Goal: Information Seeking & Learning: Learn about a topic

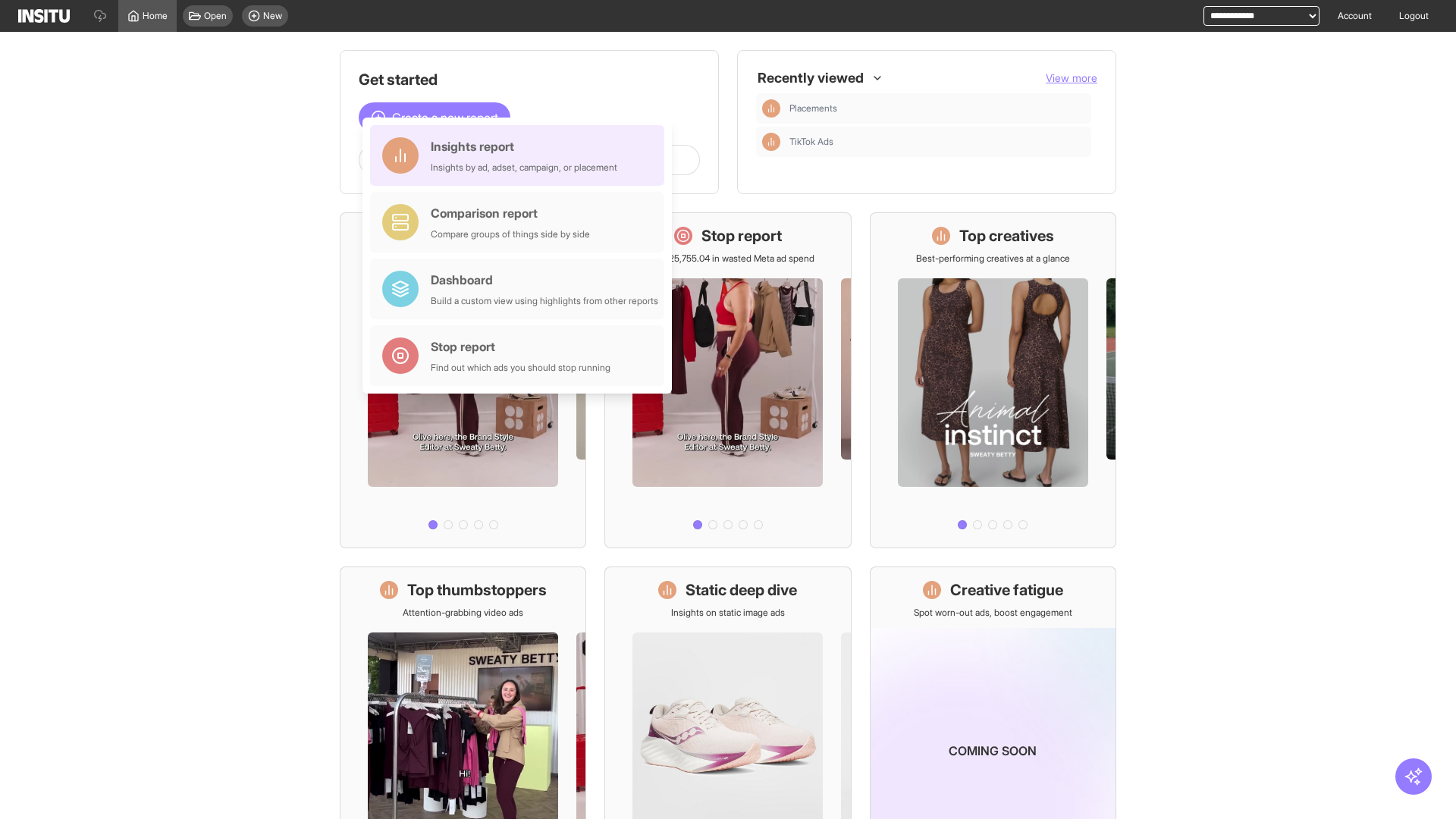
click at [521, 156] on div "Insights report Insights by ad, adset, campaign, or placement" at bounding box center [524, 155] width 187 height 37
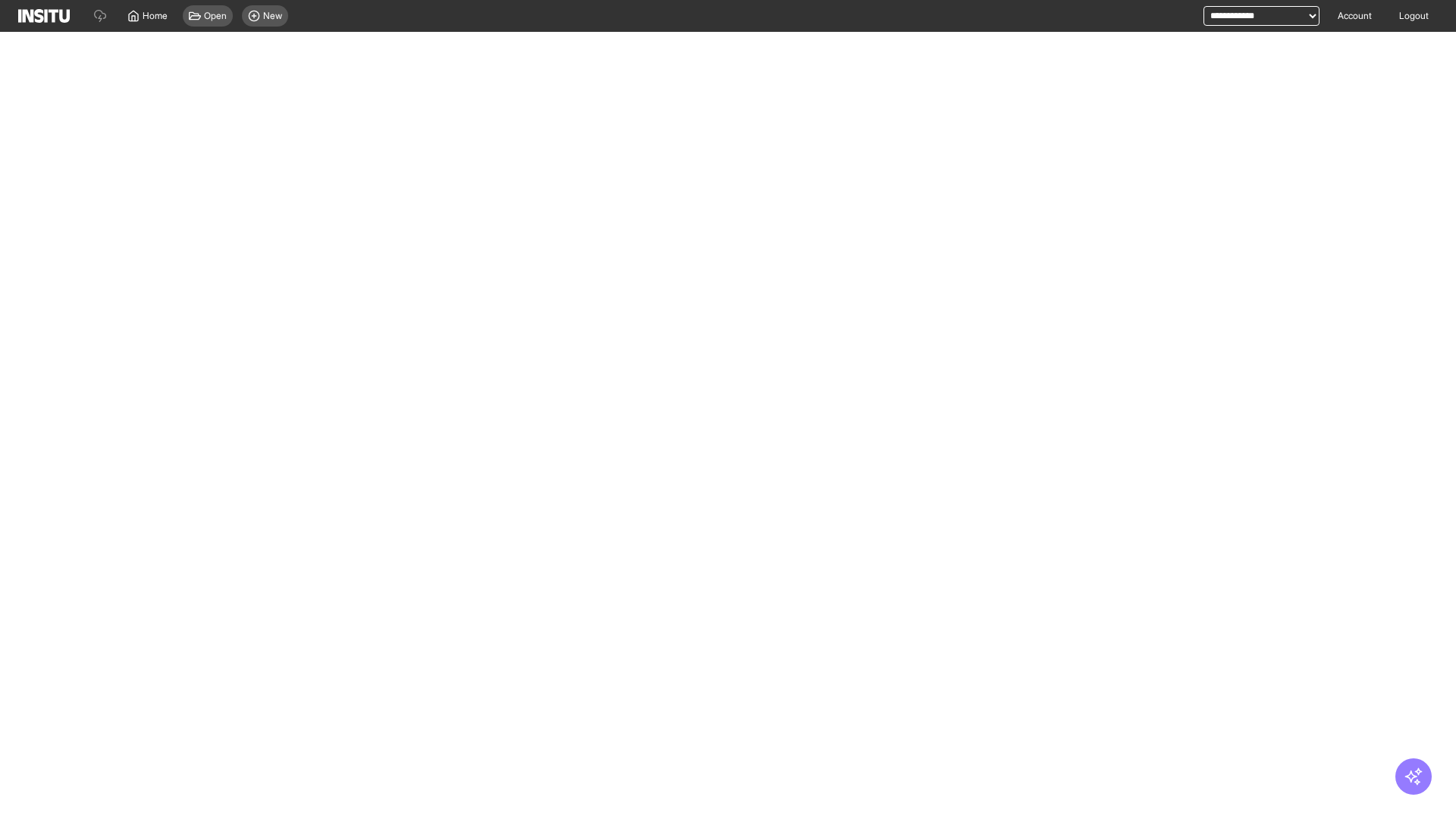
select select "**"
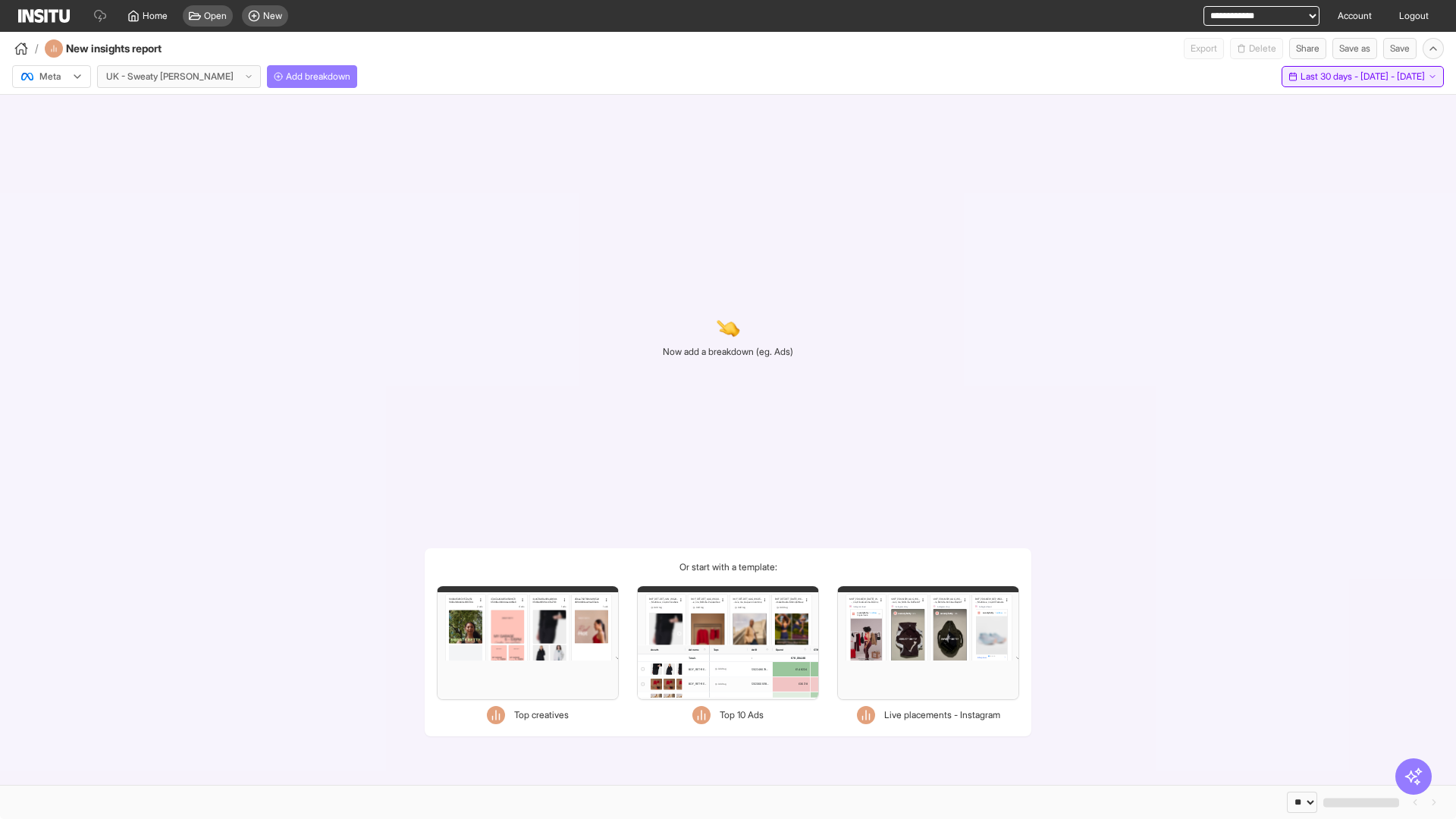
click at [1330, 77] on span "Last 30 days - [DATE] - [DATE]" at bounding box center [1362, 77] width 125 height 12
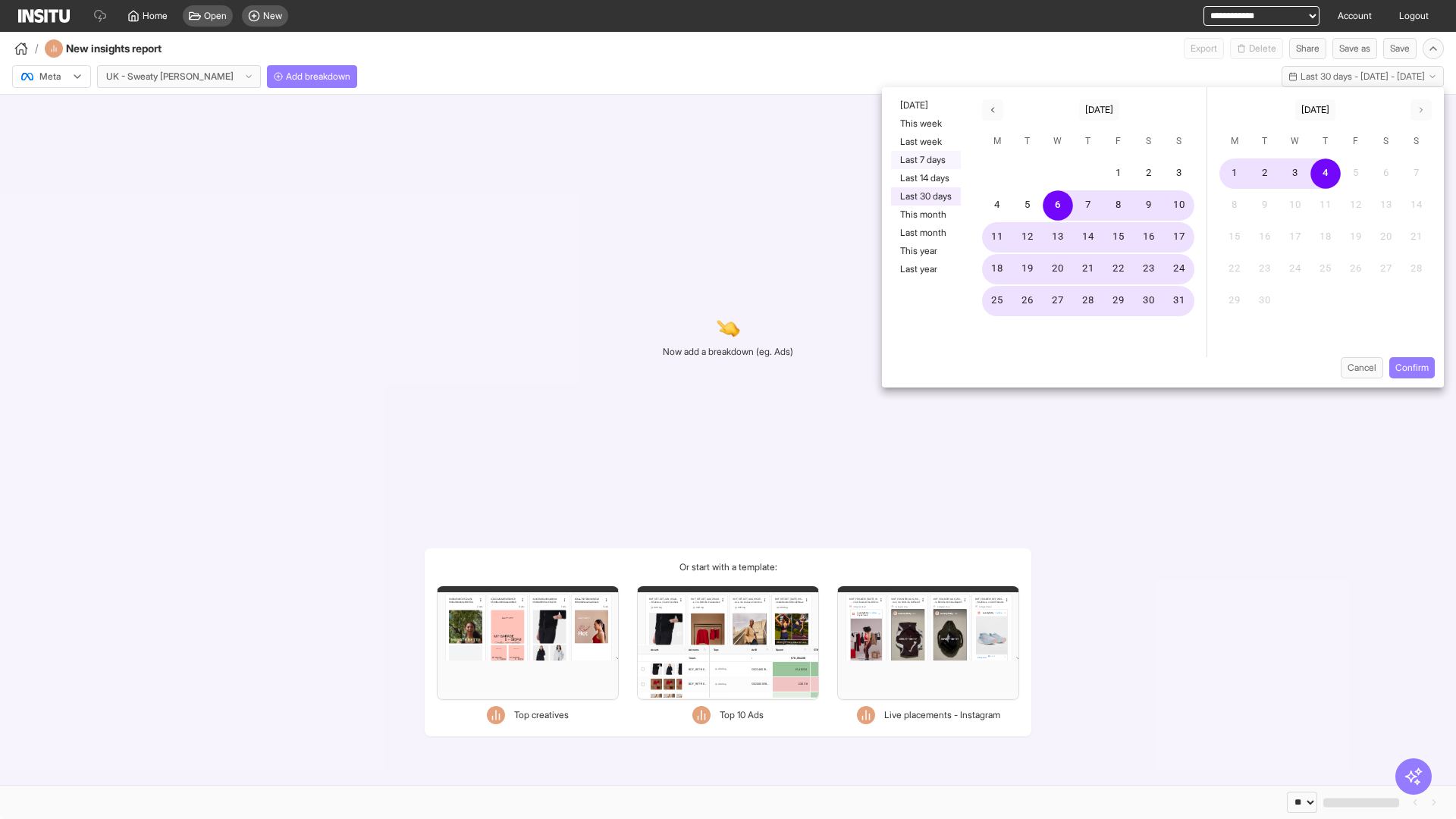
click at [924, 160] on button "Last 7 days" at bounding box center [926, 160] width 70 height 18
